Goal: Navigation & Orientation: Find specific page/section

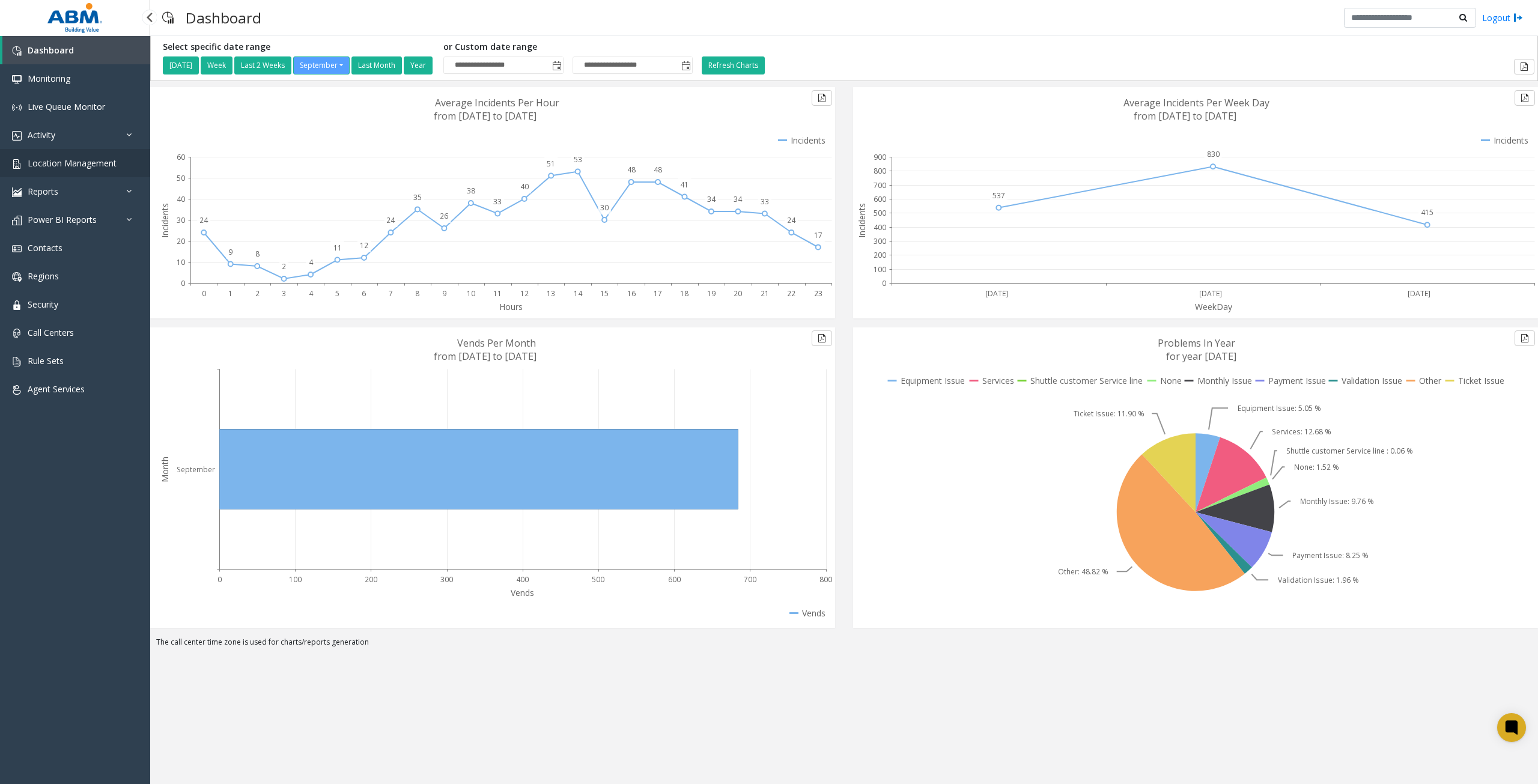
click at [98, 168] on span "Location Management" at bounding box center [72, 163] width 89 height 12
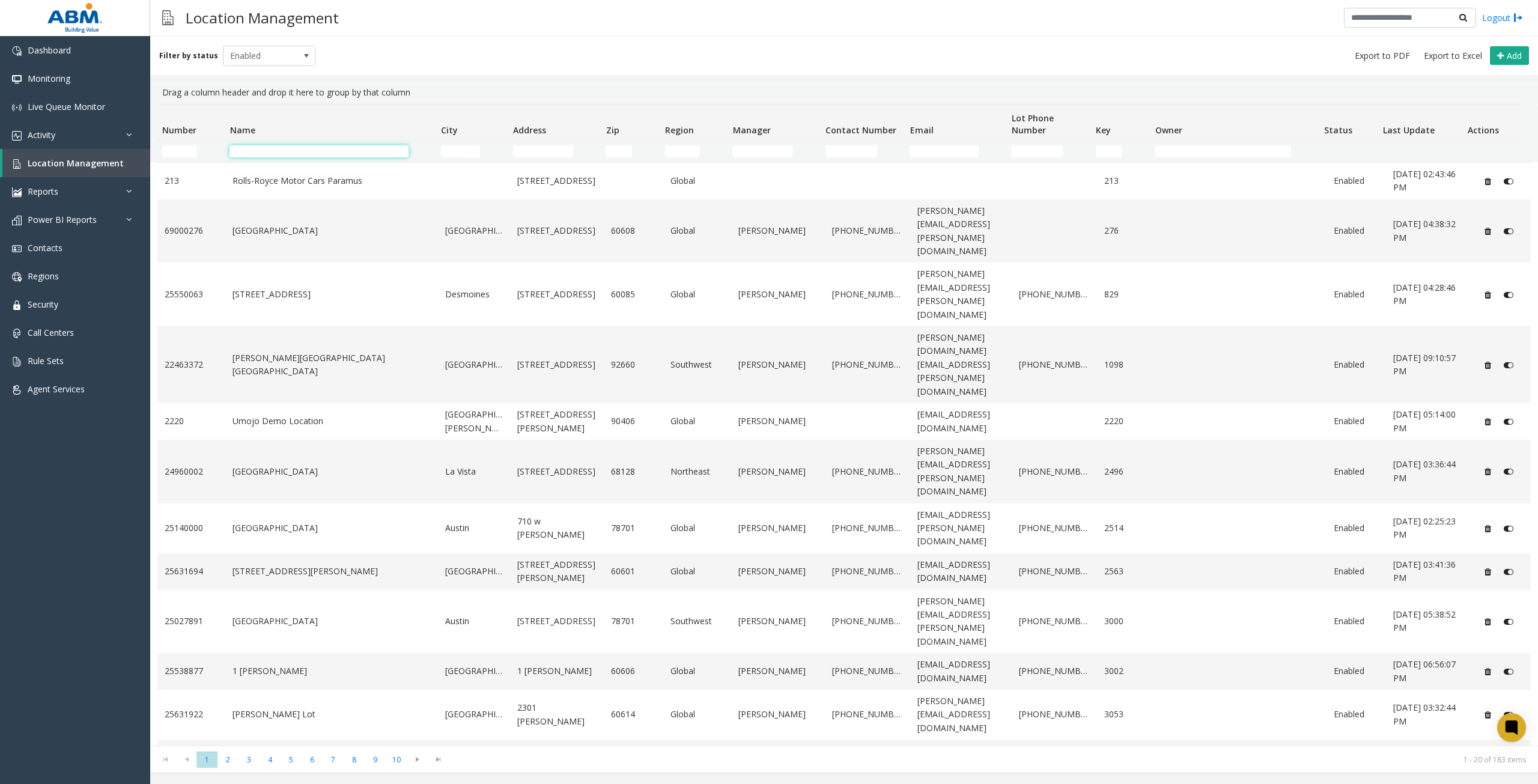
click at [291, 148] on input "Name Filter" at bounding box center [319, 151] width 179 height 12
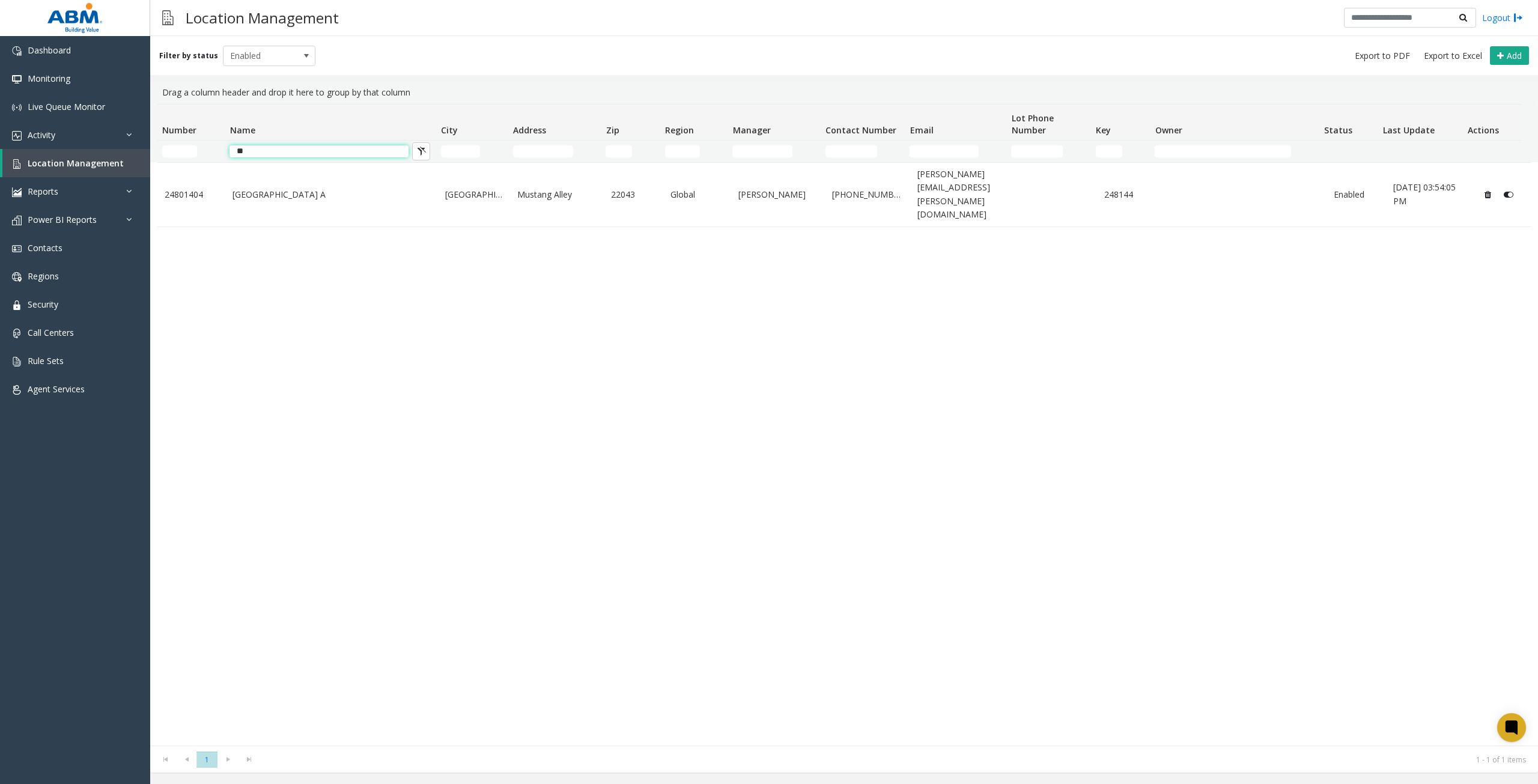
type input "*"
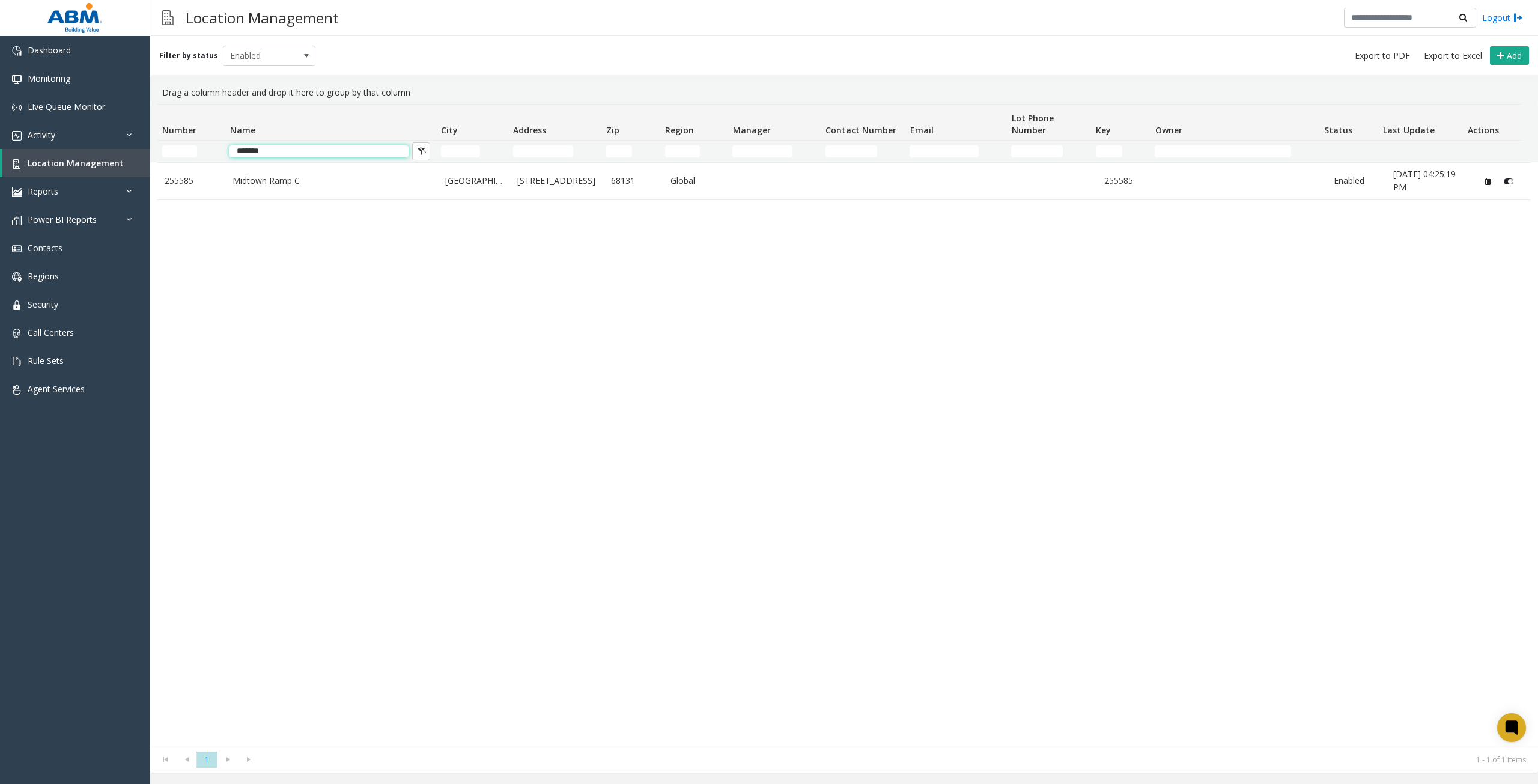
type input "*******"
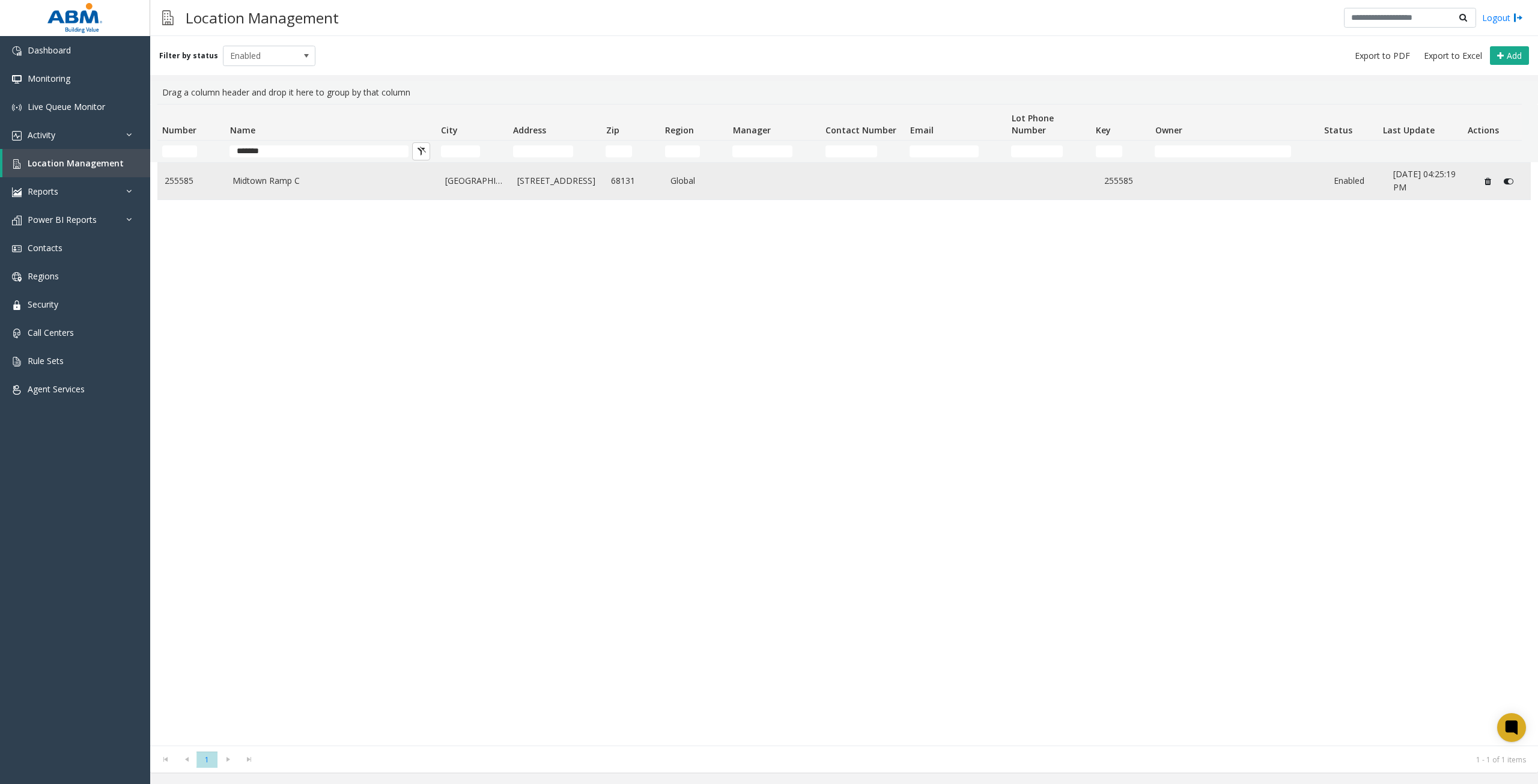
click at [351, 190] on td "Midtown Ramp C" at bounding box center [331, 180] width 213 height 37
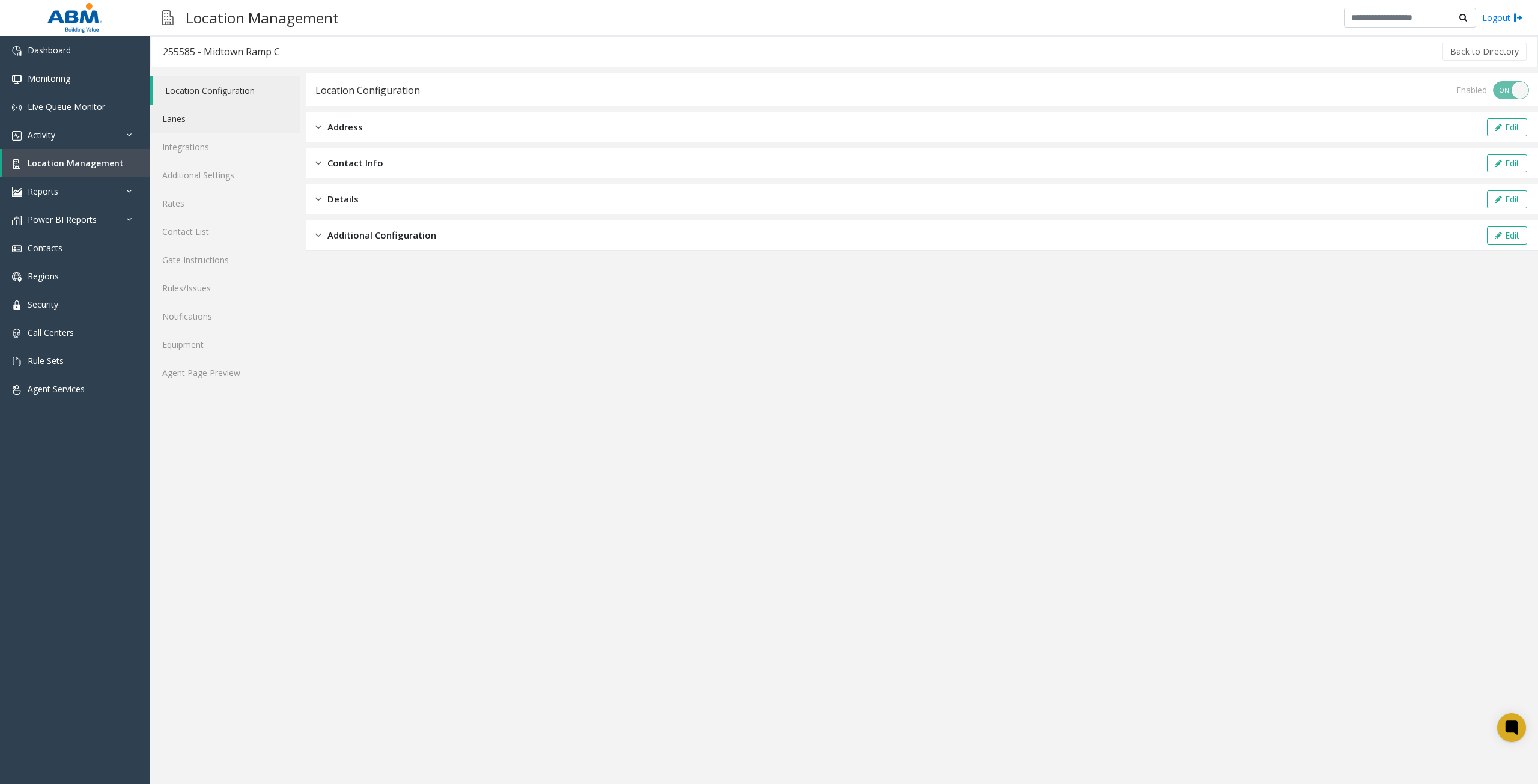
click at [200, 129] on link "Lanes" at bounding box center [225, 119] width 150 height 29
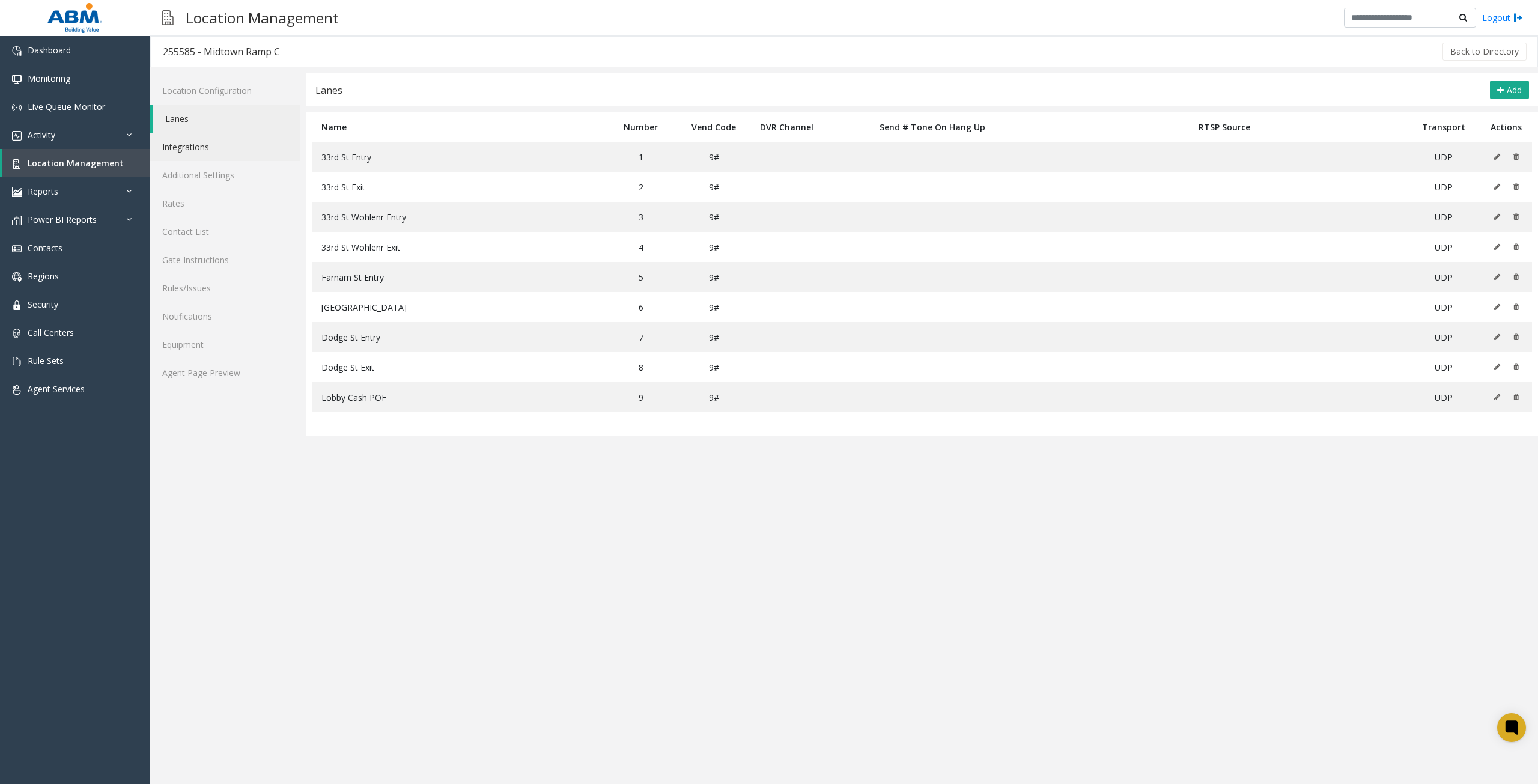
click at [213, 147] on link "Integrations" at bounding box center [225, 147] width 150 height 29
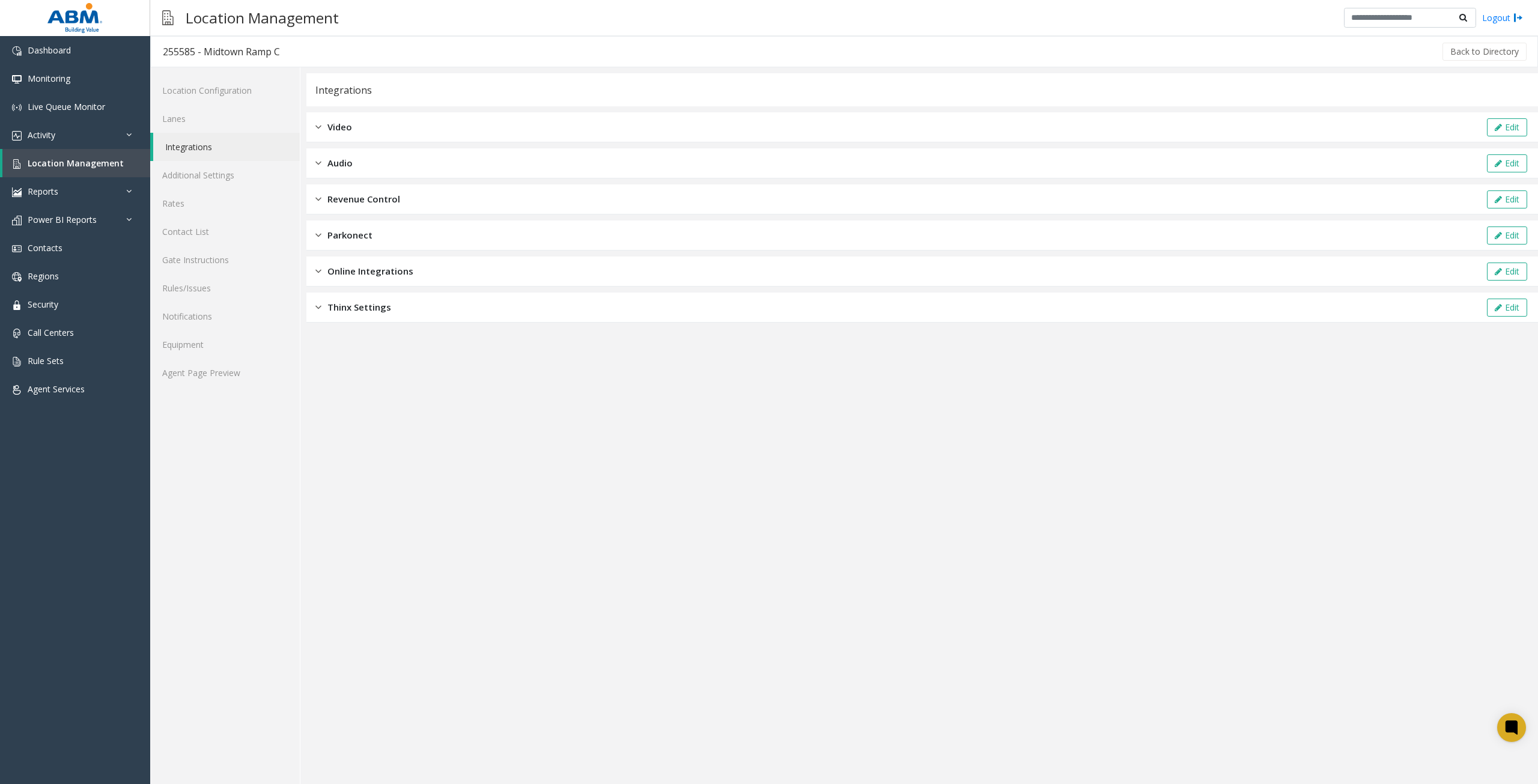
click at [347, 162] on span "Audio" at bounding box center [340, 163] width 25 height 13
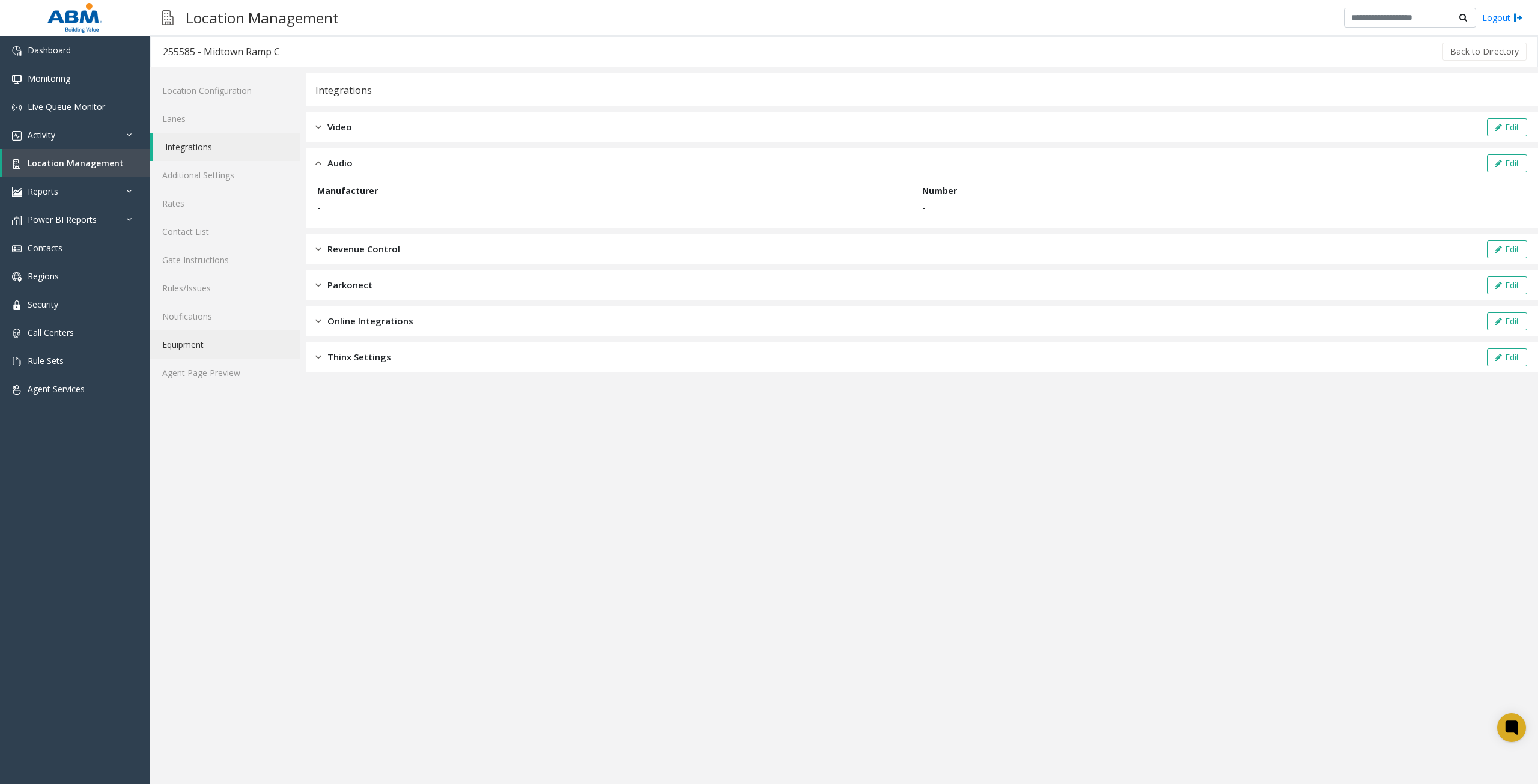
click at [226, 344] on link "Equipment" at bounding box center [225, 345] width 150 height 29
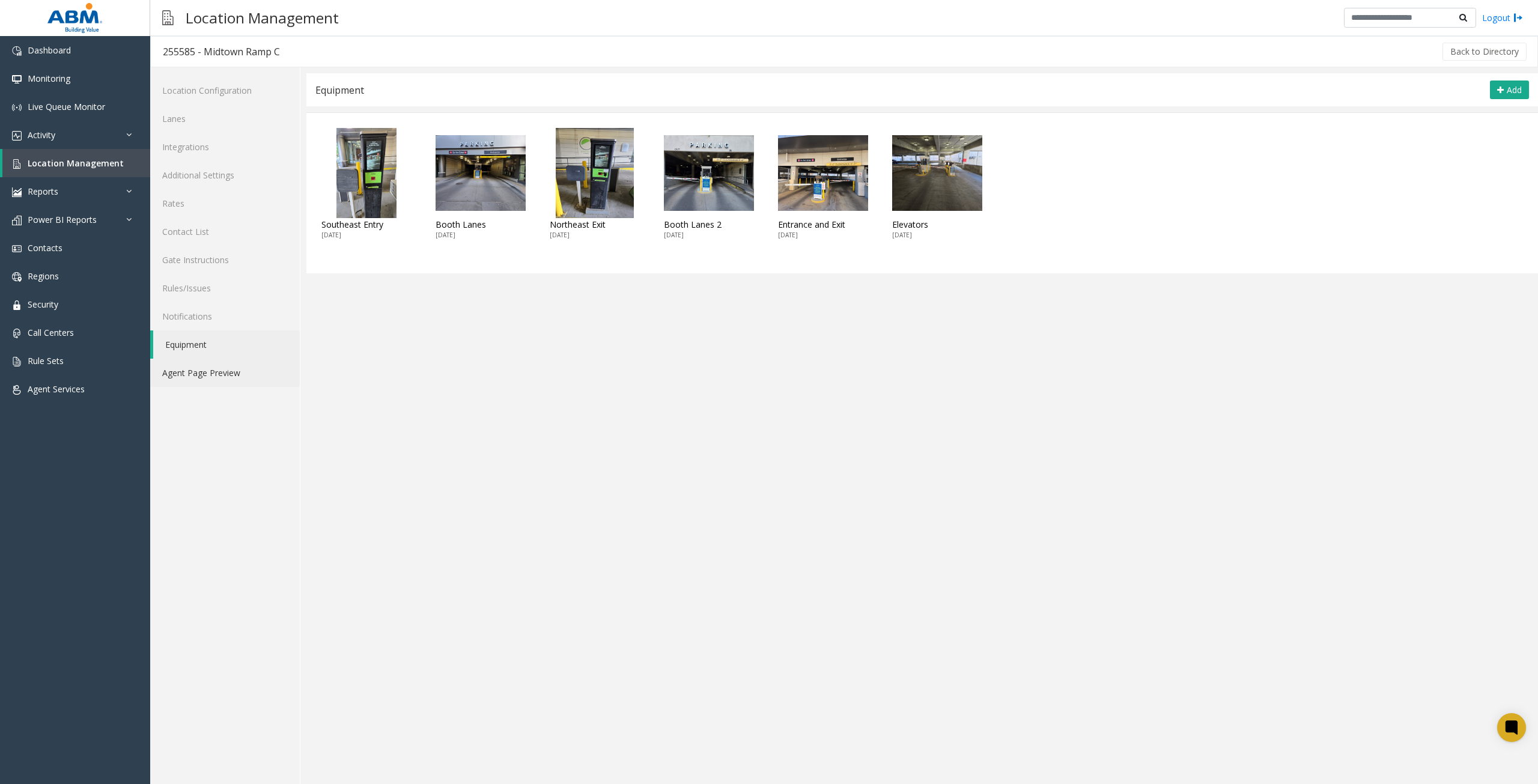
click at [216, 371] on link "Agent Page Preview" at bounding box center [225, 373] width 150 height 29
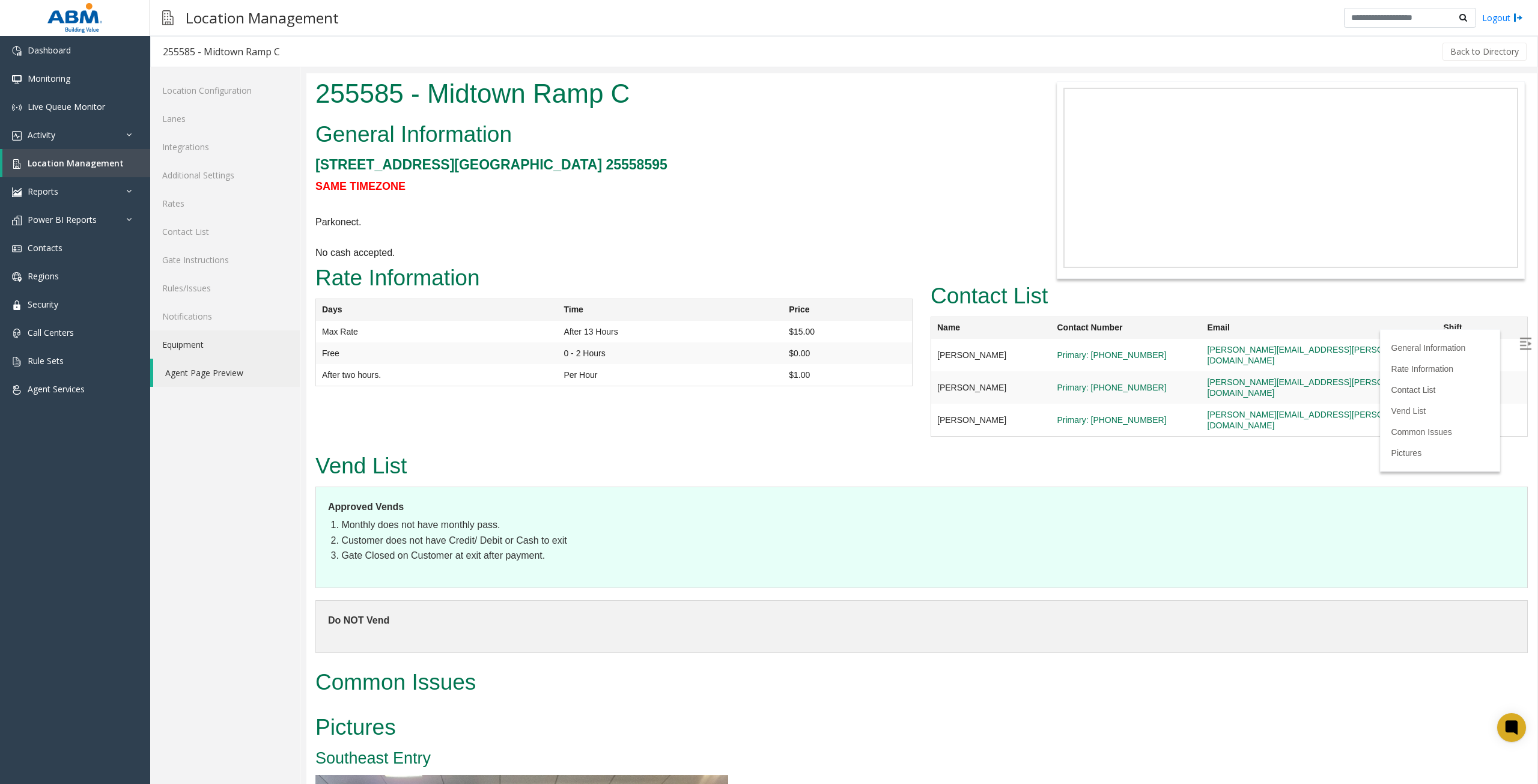
click at [216, 352] on link "Equipment" at bounding box center [225, 345] width 150 height 29
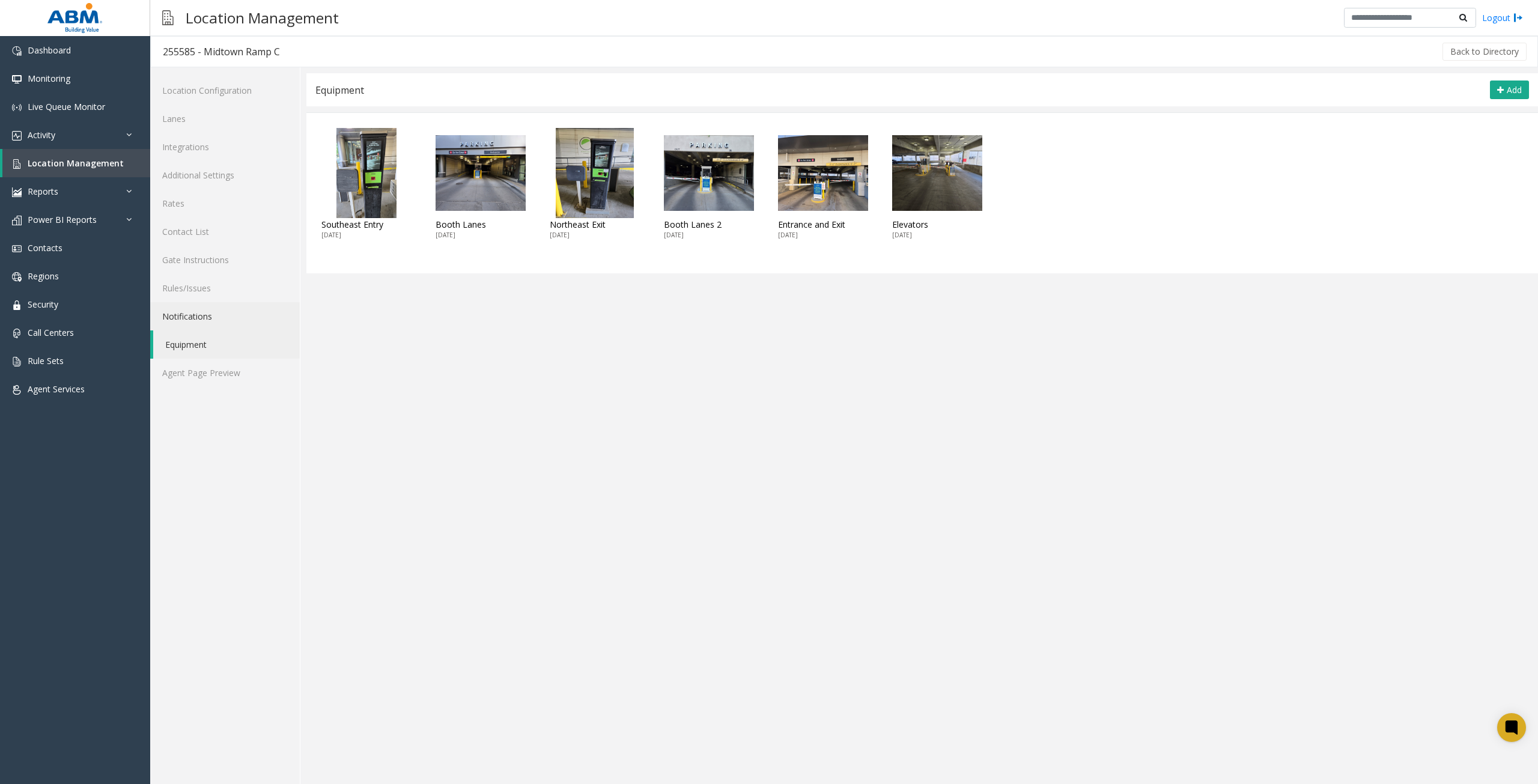
click at [205, 313] on link "Notifications" at bounding box center [225, 316] width 150 height 29
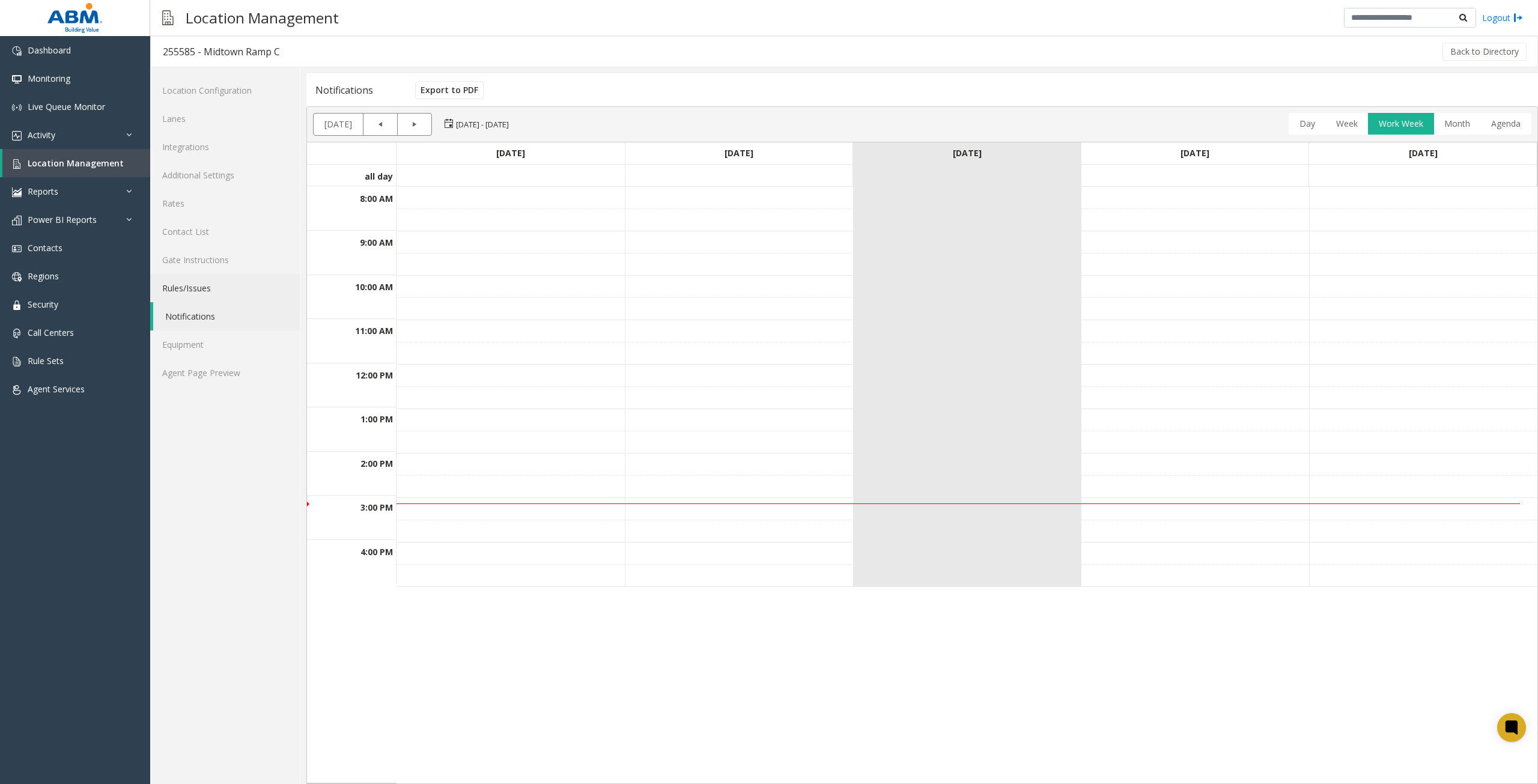
click at [202, 282] on link "Rules/Issues" at bounding box center [225, 288] width 150 height 29
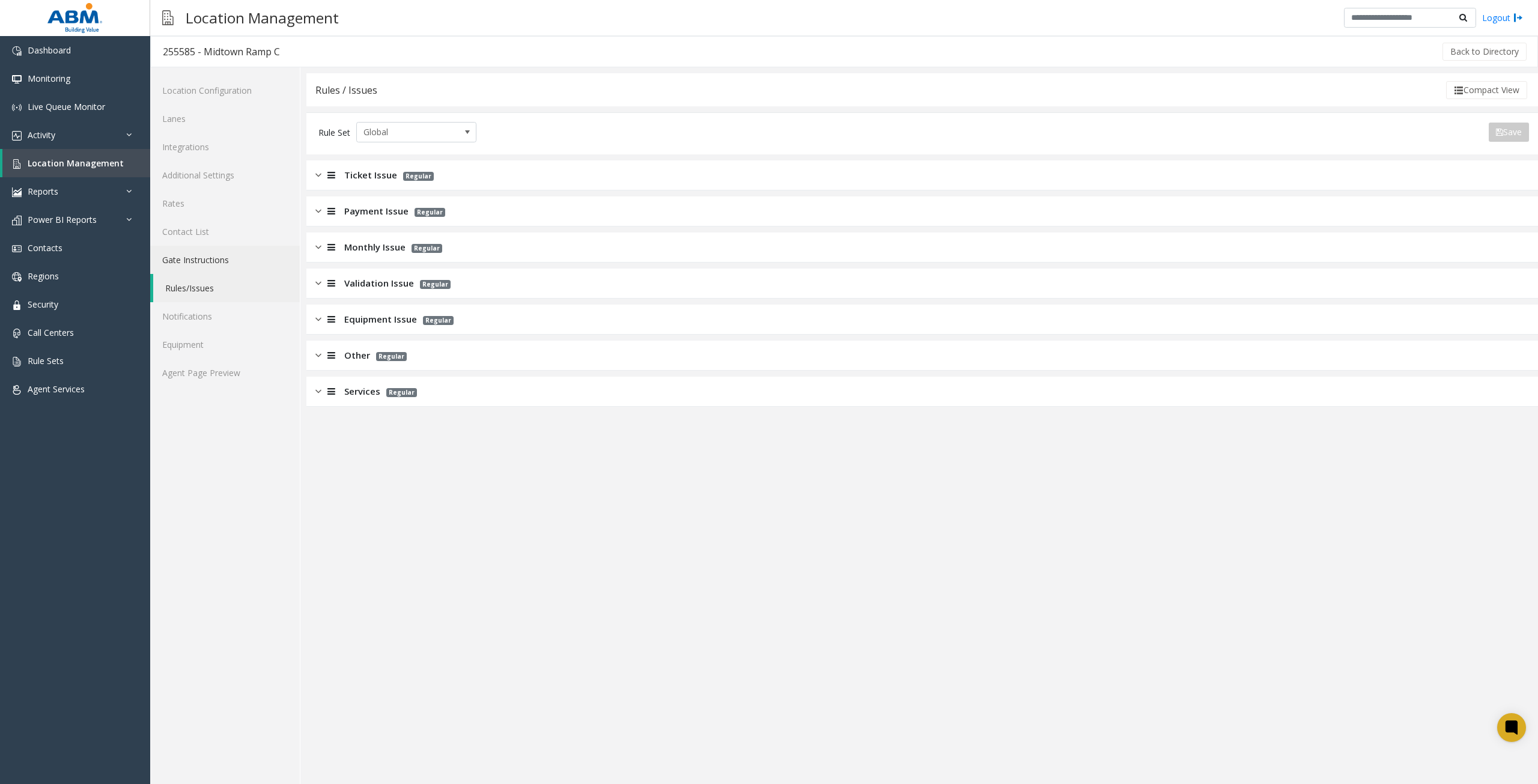
click at [205, 258] on link "Gate Instructions" at bounding box center [225, 260] width 150 height 29
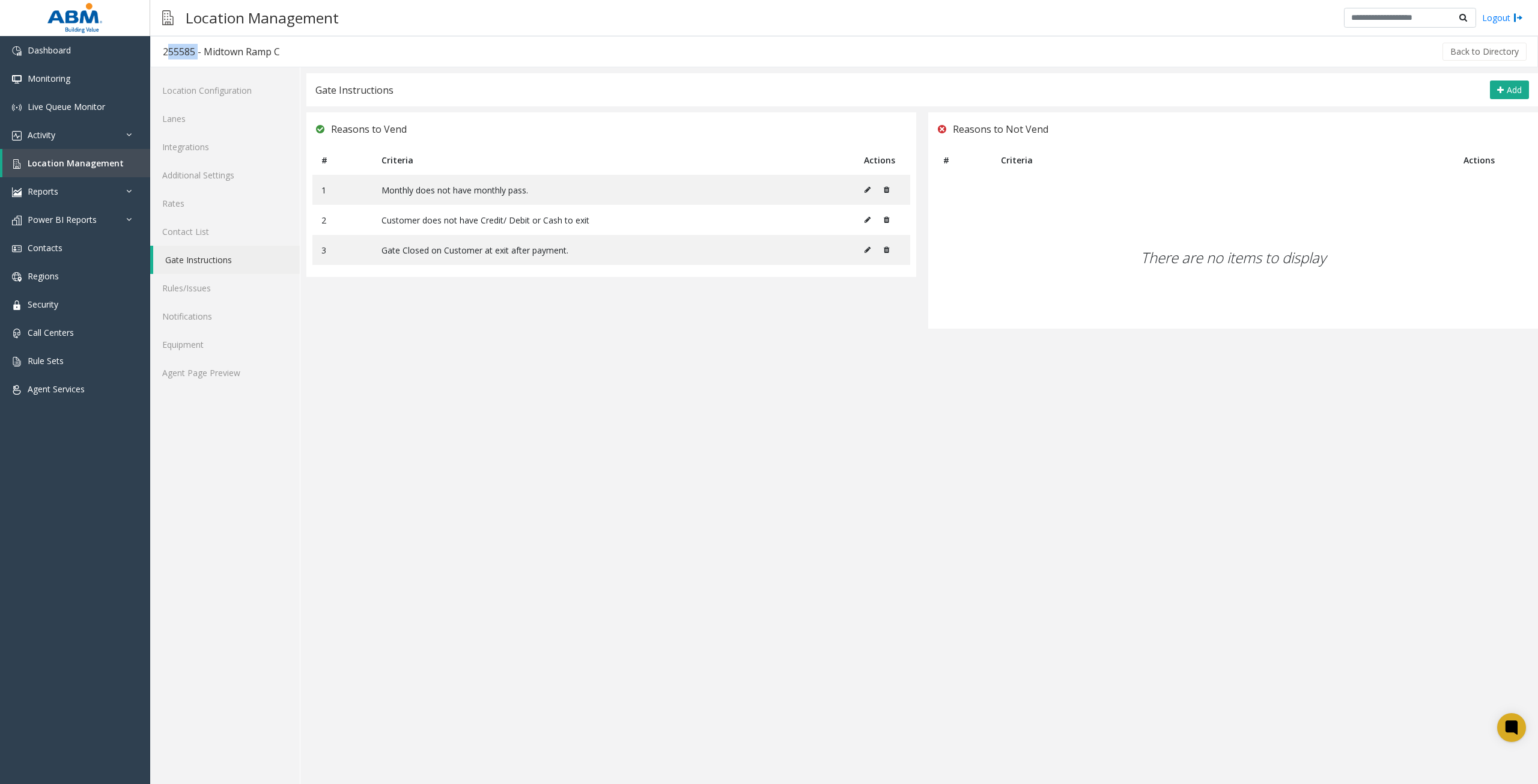
drag, startPoint x: 195, startPoint y: 53, endPoint x: 163, endPoint y: 53, distance: 32.0
click at [163, 53] on div "255585 - Midtown Ramp C" at bounding box center [221, 51] width 117 height 15
copy div "255585"
